Goal: Navigation & Orientation: Find specific page/section

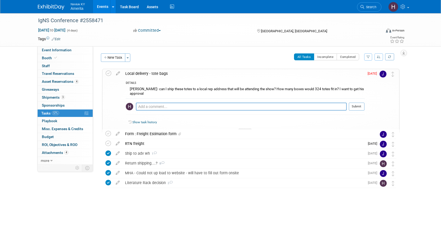
click at [96, 5] on link "Events" at bounding box center [102, 6] width 19 height 13
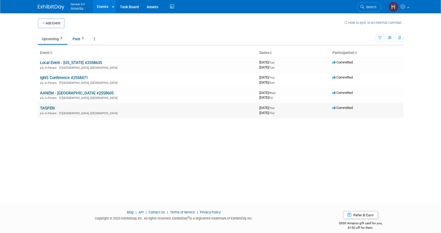
click at [45, 107] on link "TASPEN" at bounding box center [47, 108] width 15 height 5
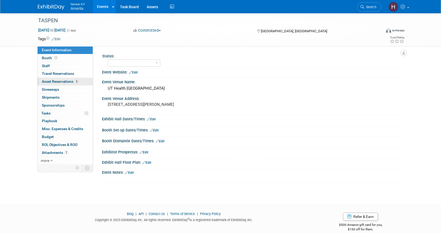
click at [56, 80] on span "Asset Reservations 5" at bounding box center [60, 81] width 37 height 4
